Goal: Information Seeking & Learning: Learn about a topic

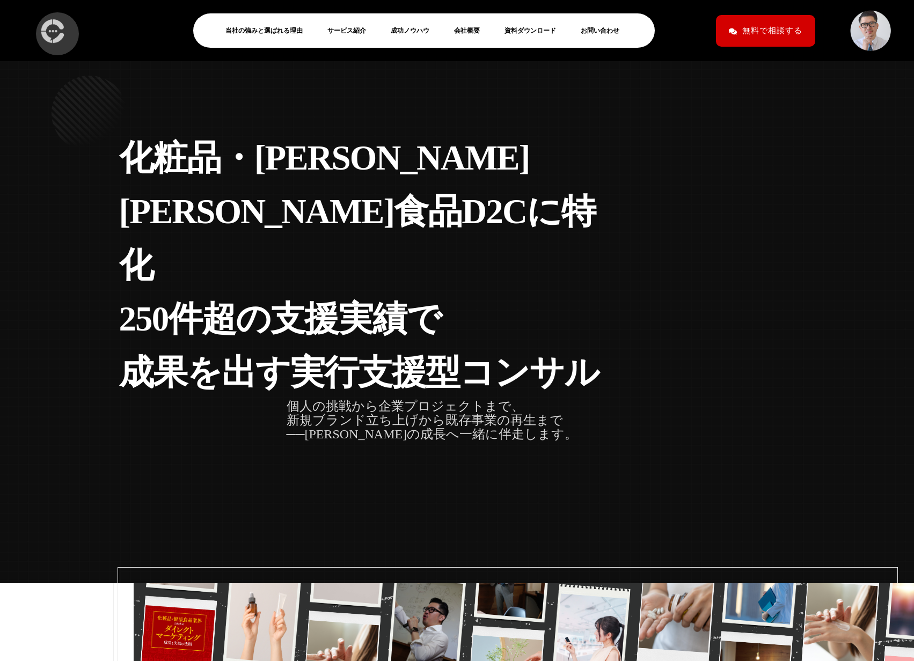
click at [52, 28] on img at bounding box center [53, 31] width 30 height 32
click at [414, 29] on link "成功ノウハウ" at bounding box center [414, 30] width 47 height 13
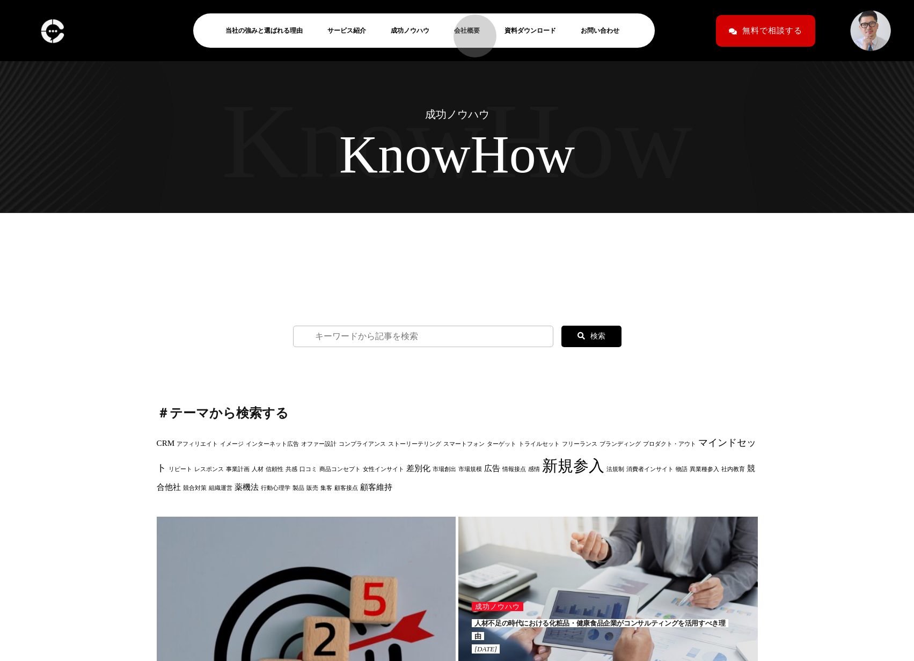
click at [470, 31] on link "会社概要" at bounding box center [471, 30] width 34 height 13
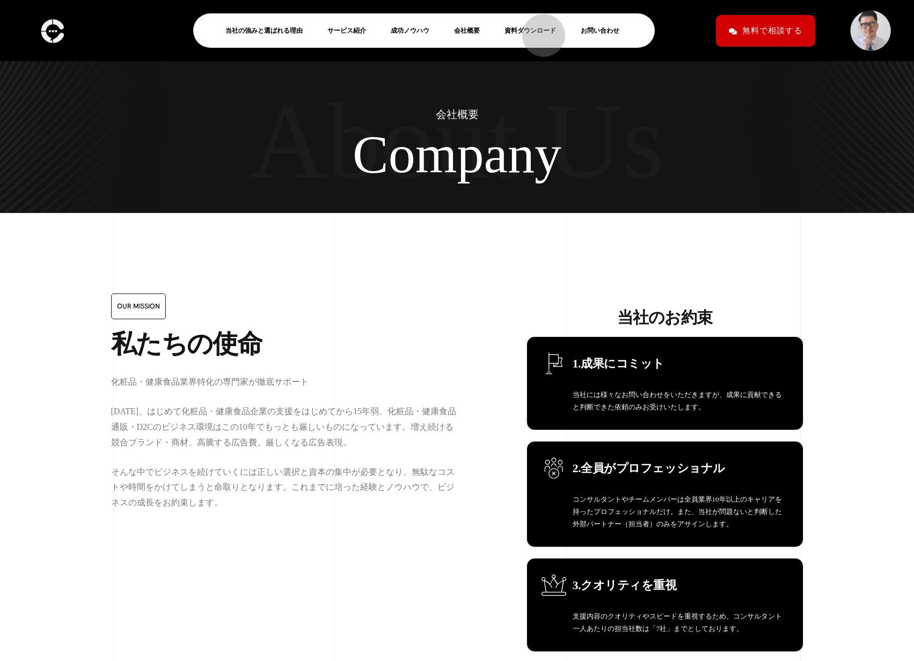
click at [538, 30] on link "資料ダウンロード" at bounding box center [534, 30] width 60 height 13
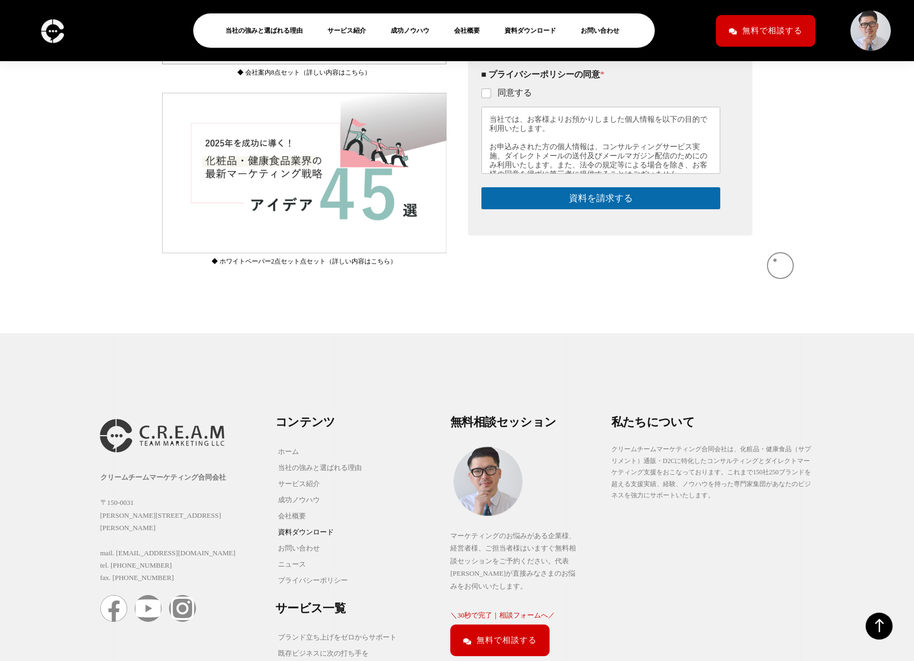
scroll to position [634, 0]
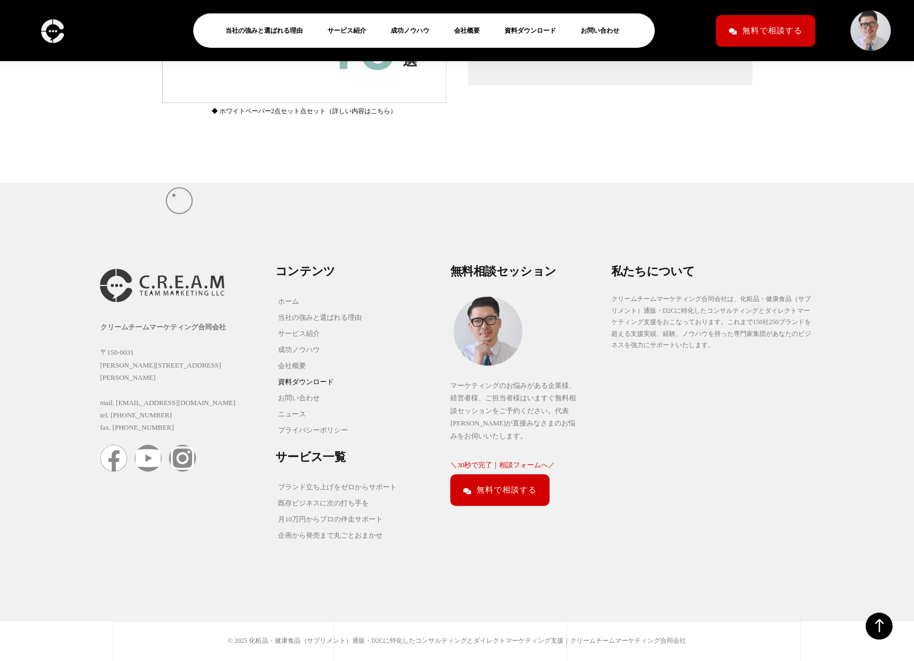
scroll to position [634, 0]
click at [332, 539] on link "企画から発売まで丸ごとおまかせ" at bounding box center [337, 536] width 124 height 16
